Goal: Information Seeking & Learning: Check status

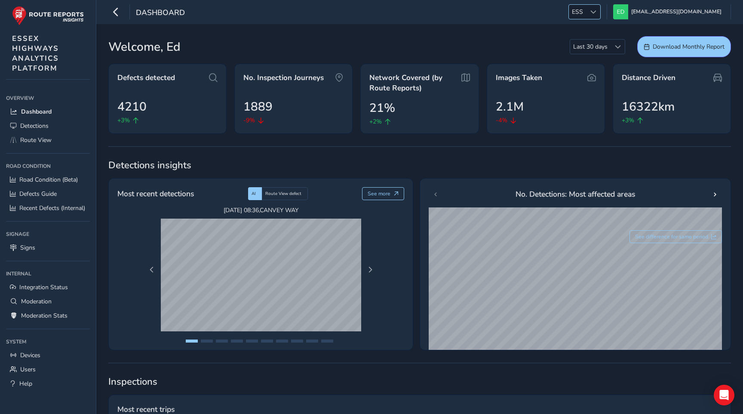
click at [600, 17] on div at bounding box center [593, 12] width 14 height 14
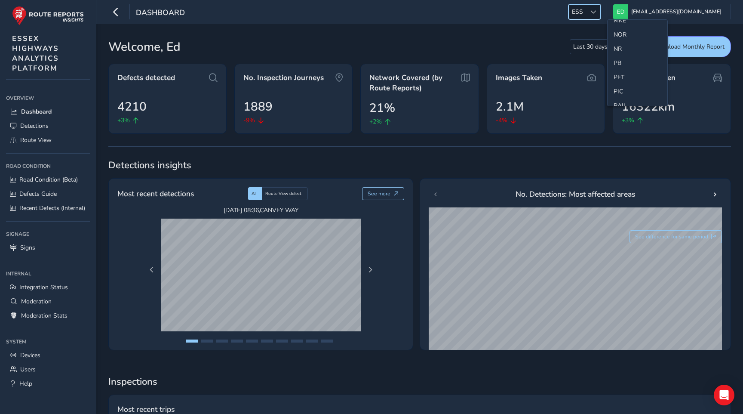
scroll to position [323, 0]
click at [623, 49] on li "NR" at bounding box center [637, 47] width 60 height 14
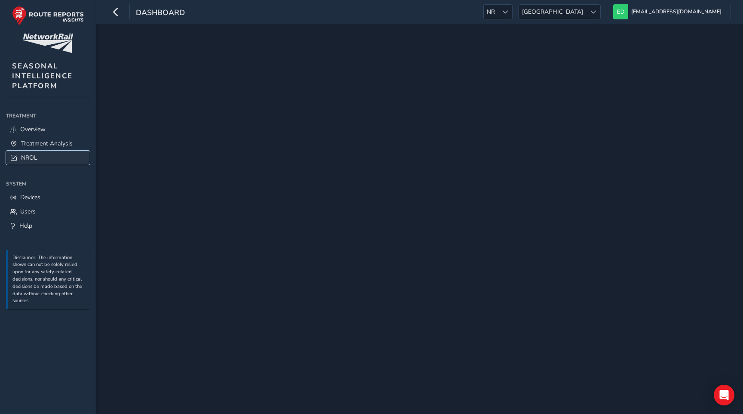
click at [29, 161] on span "NROL" at bounding box center [29, 157] width 16 height 8
click at [31, 160] on span "NROL" at bounding box center [29, 157] width 16 height 8
click at [31, 159] on span "NROL" at bounding box center [29, 157] width 16 height 8
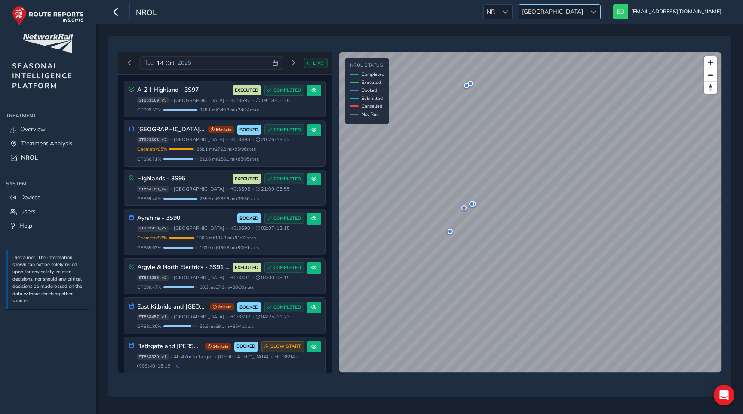
click at [600, 9] on div at bounding box center [593, 12] width 14 height 14
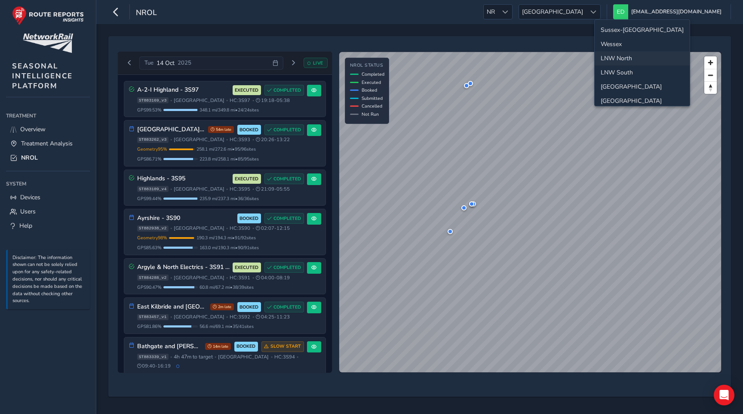
click at [623, 22] on ul "Sussex-[GEOGRAPHIC_DATA] [GEOGRAPHIC_DATA] LNW [GEOGRAPHIC_DATA] [GEOGRAPHIC_DA…" at bounding box center [642, 108] width 95 height 176
click at [623, 25] on li "Sussex-[GEOGRAPHIC_DATA]" at bounding box center [642, 30] width 95 height 14
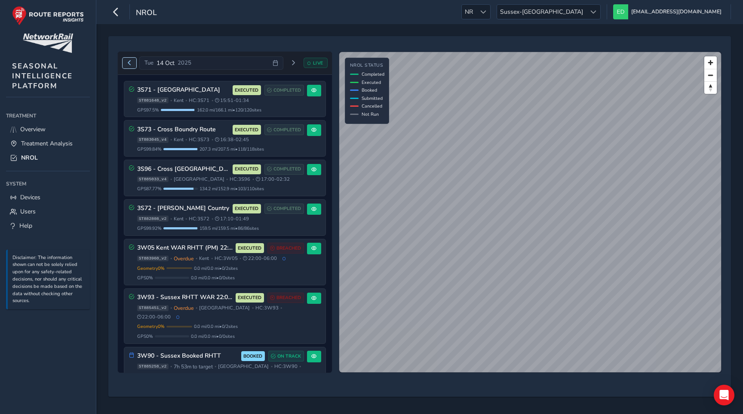
click at [129, 63] on span "Previous day" at bounding box center [129, 62] width 5 height 5
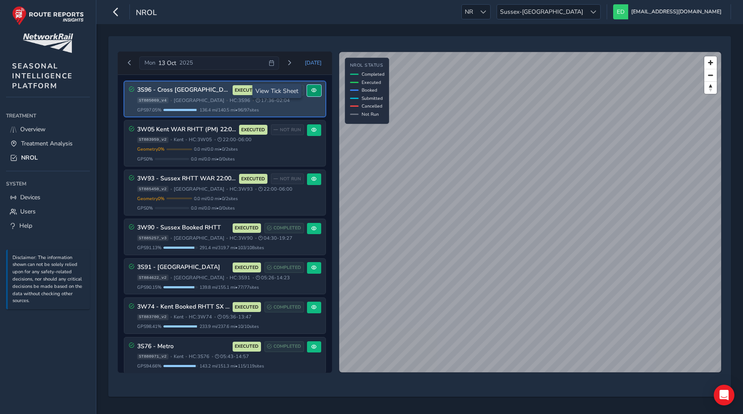
click at [315, 88] on button at bounding box center [314, 91] width 14 height 12
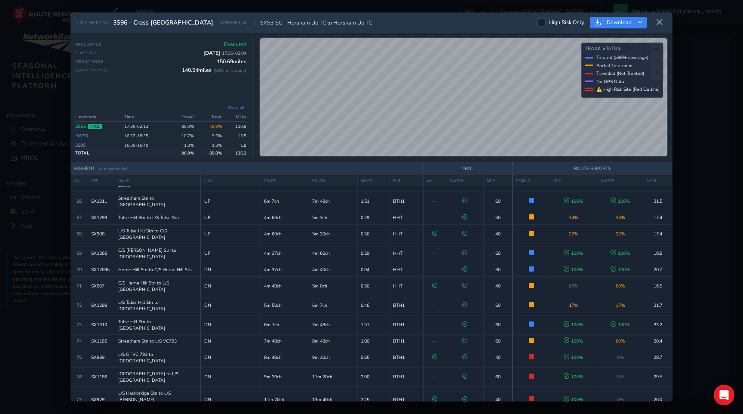
scroll to position [1224, 0]
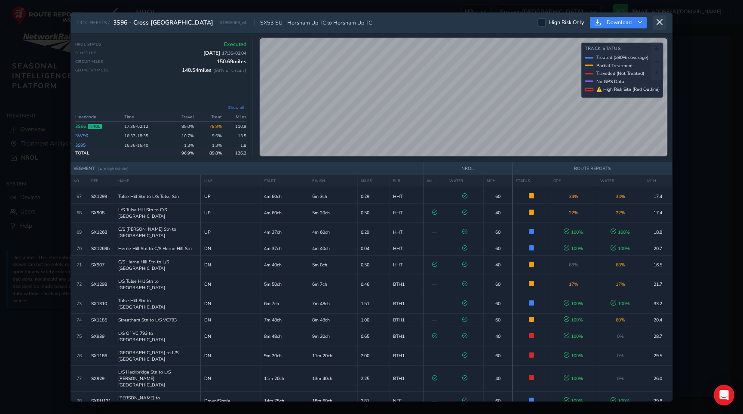
click at [663, 18] on button at bounding box center [660, 22] width 14 height 14
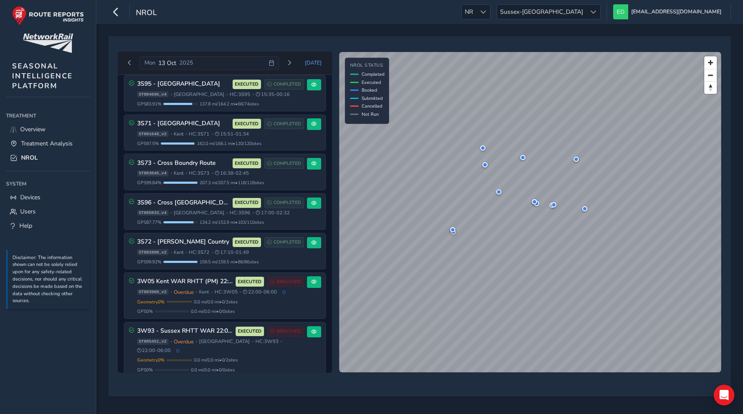
scroll to position [660, 0]
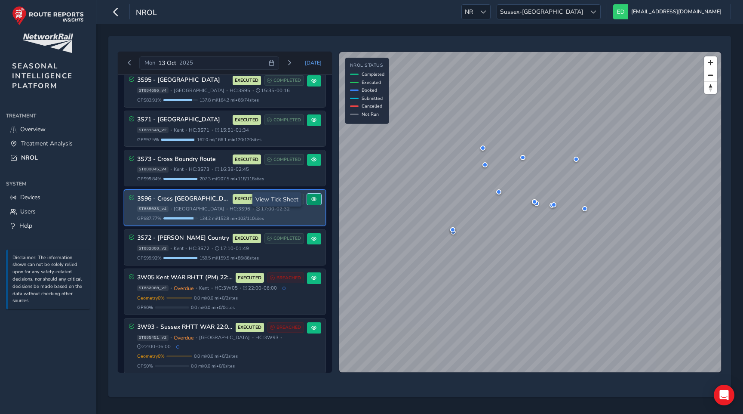
click at [309, 202] on button at bounding box center [314, 199] width 14 height 12
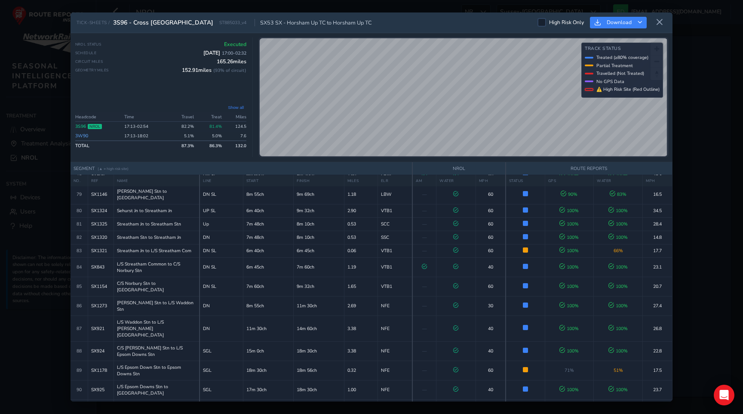
scroll to position [1469, 0]
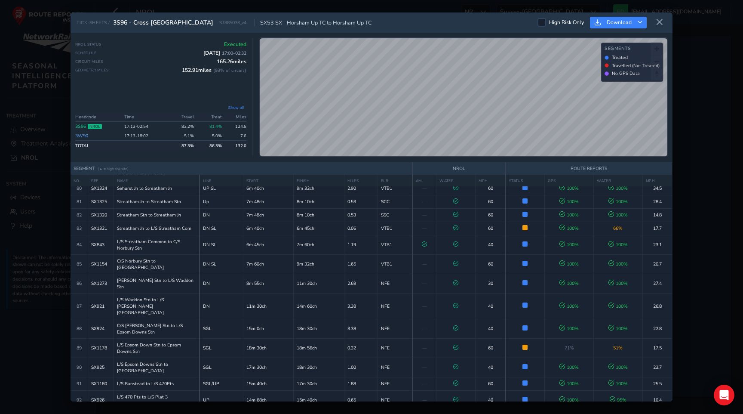
scroll to position [1511, 0]
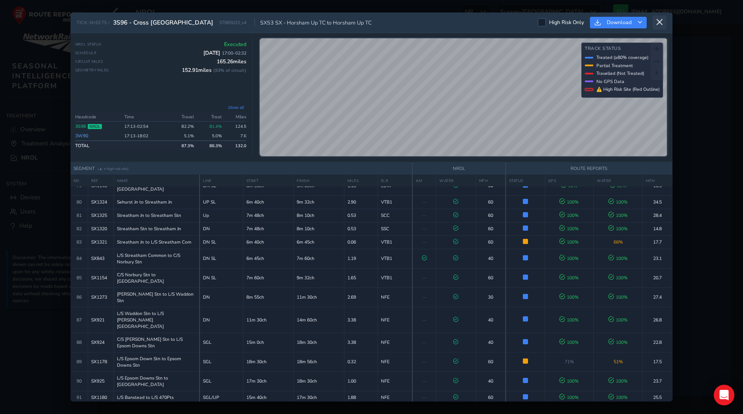
click at [658, 20] on icon at bounding box center [660, 22] width 8 height 8
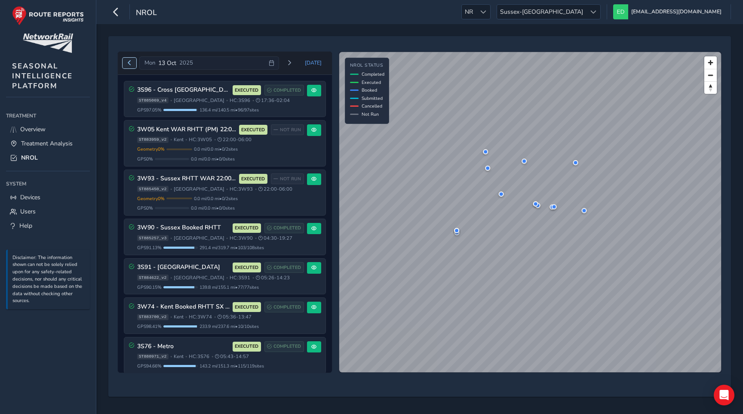
click at [131, 61] on span "Previous day" at bounding box center [129, 62] width 5 height 5
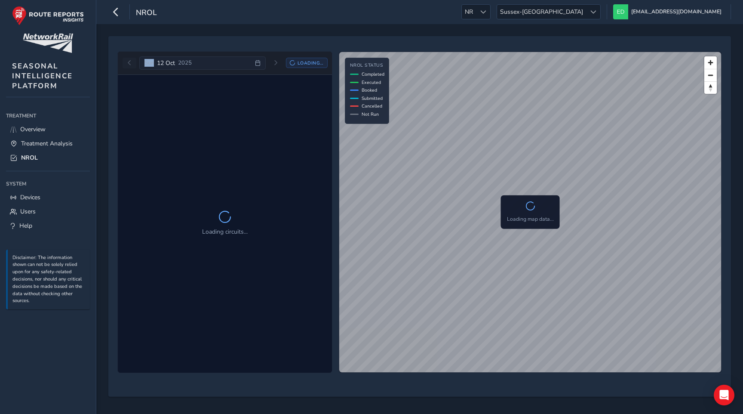
click at [131, 61] on div "[DATE] Loading..." at bounding box center [225, 63] width 205 height 14
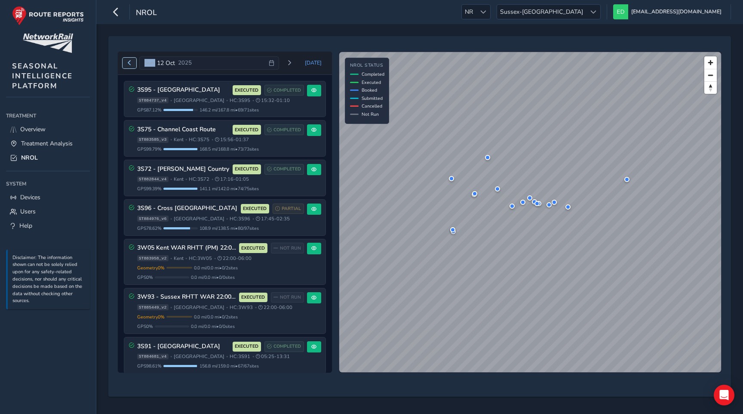
click at [129, 63] on span "Previous day" at bounding box center [129, 62] width 5 height 5
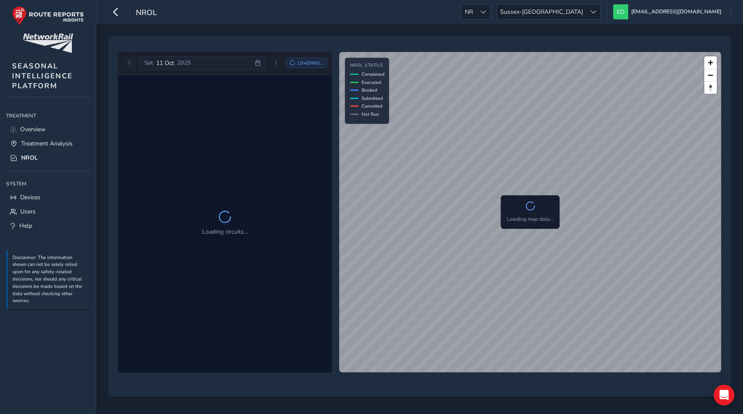
click at [129, 63] on div "[DATE] Loading..." at bounding box center [225, 63] width 205 height 14
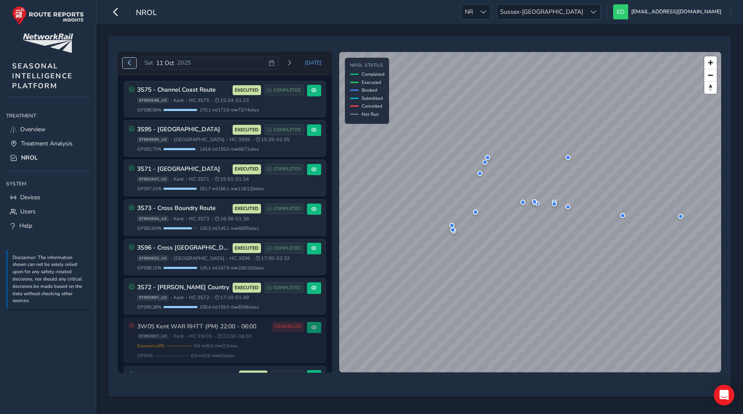
click at [130, 63] on span "Previous day" at bounding box center [129, 62] width 5 height 5
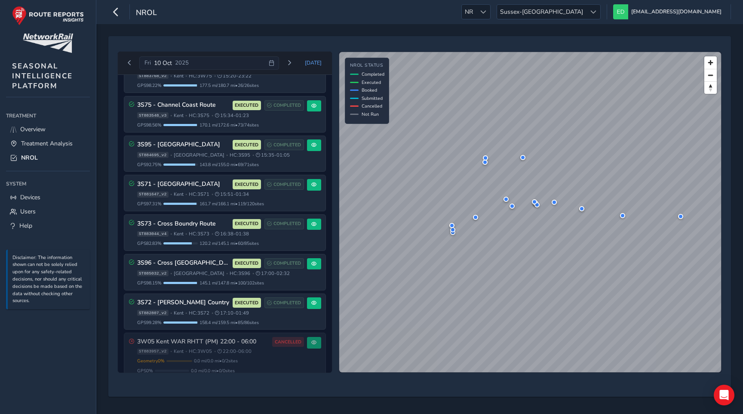
scroll to position [767, 0]
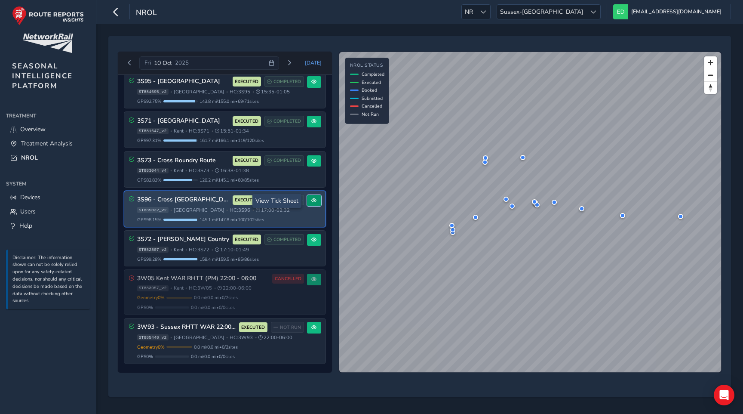
click at [313, 200] on button at bounding box center [314, 201] width 14 height 12
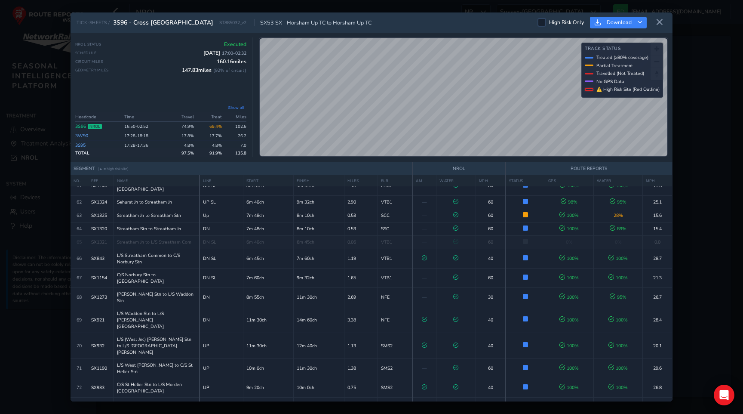
scroll to position [1128, 0]
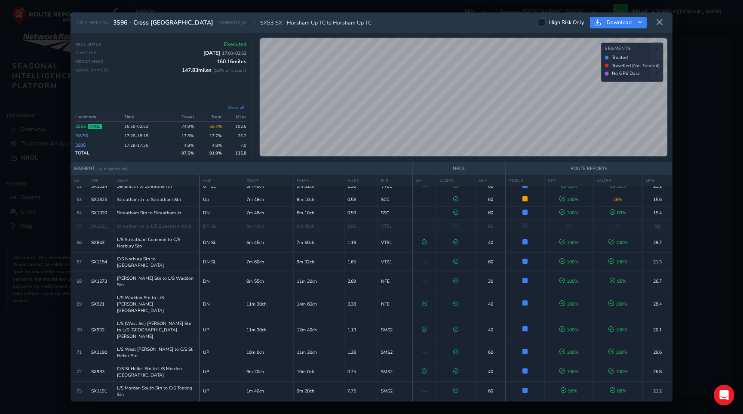
scroll to position [1143, 0]
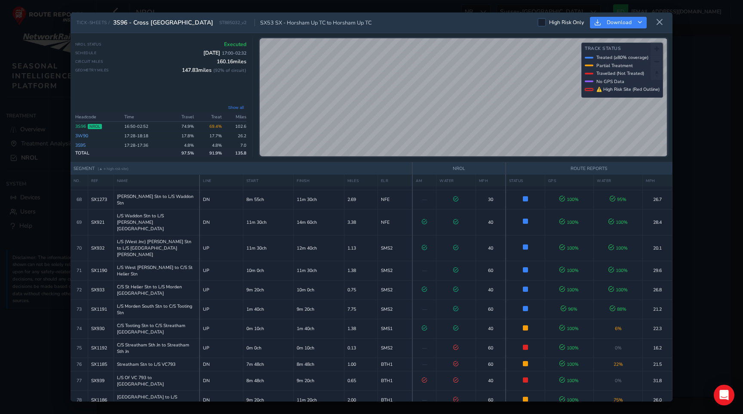
scroll to position [1231, 0]
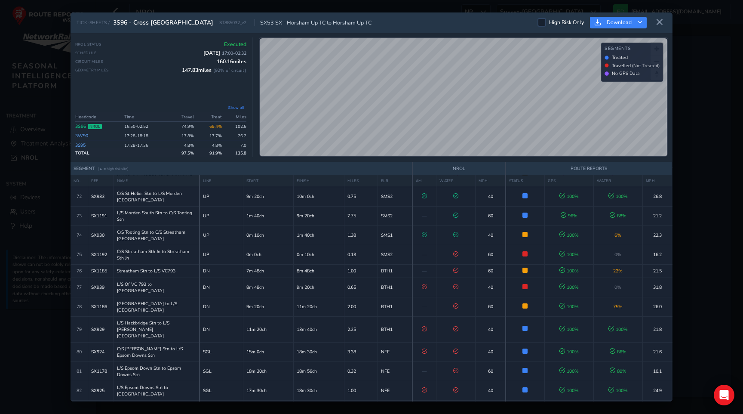
scroll to position [1316, 0]
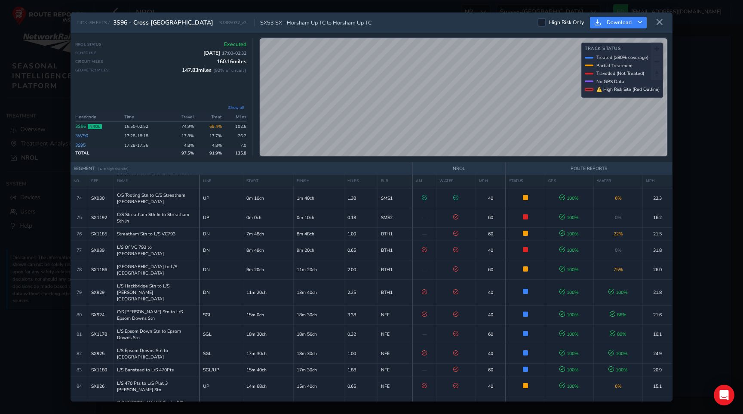
scroll to position [1365, 0]
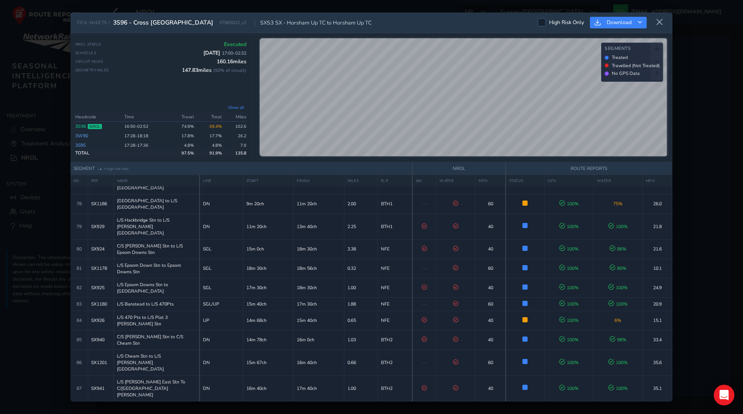
scroll to position [1431, 0]
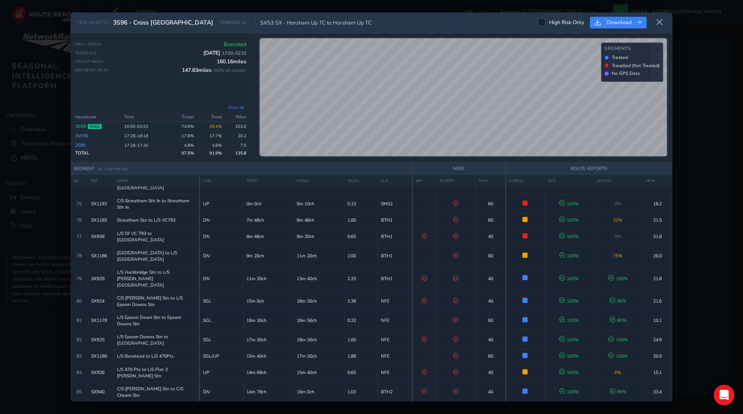
scroll to position [1360, 0]
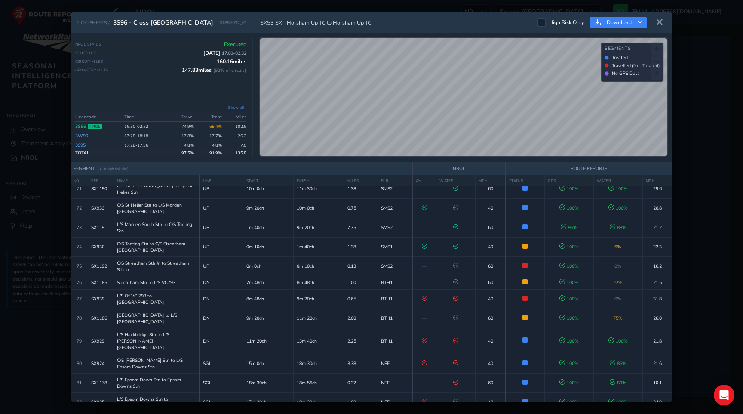
scroll to position [1301, 0]
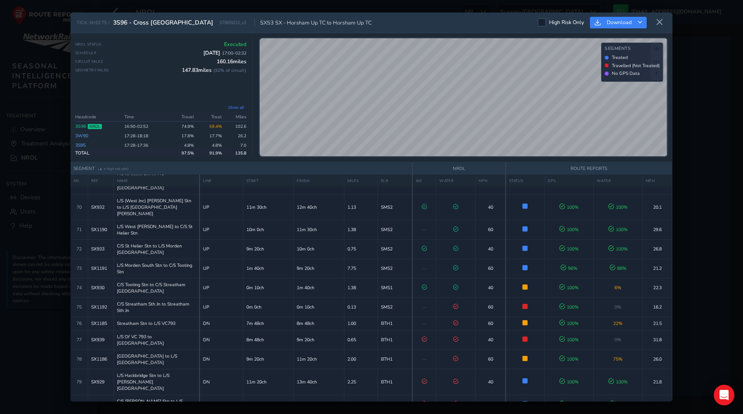
scroll to position [1261, 0]
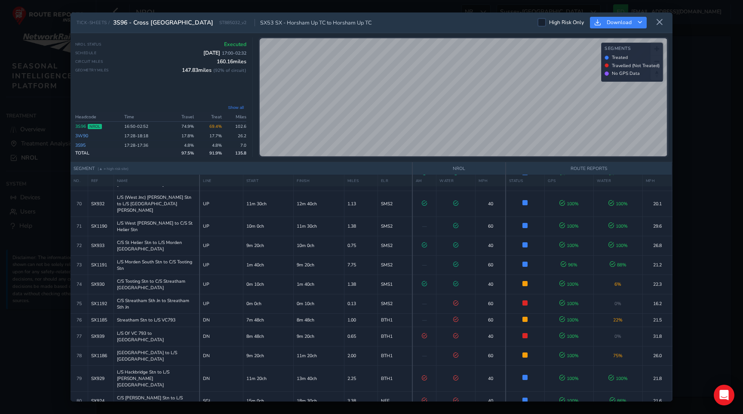
scroll to position [1269, 0]
click at [83, 125] on link "3S96" at bounding box center [80, 126] width 11 height 6
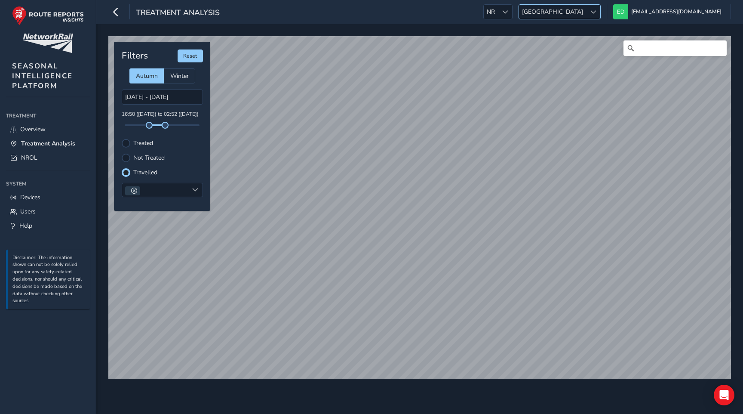
click at [600, 8] on div at bounding box center [593, 12] width 14 height 14
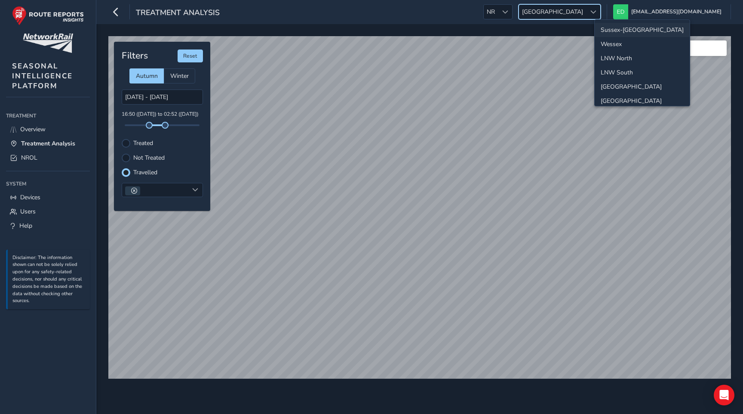
click at [620, 32] on li "Sussex-[GEOGRAPHIC_DATA]" at bounding box center [642, 30] width 95 height 14
